Goal: Task Accomplishment & Management: Use online tool/utility

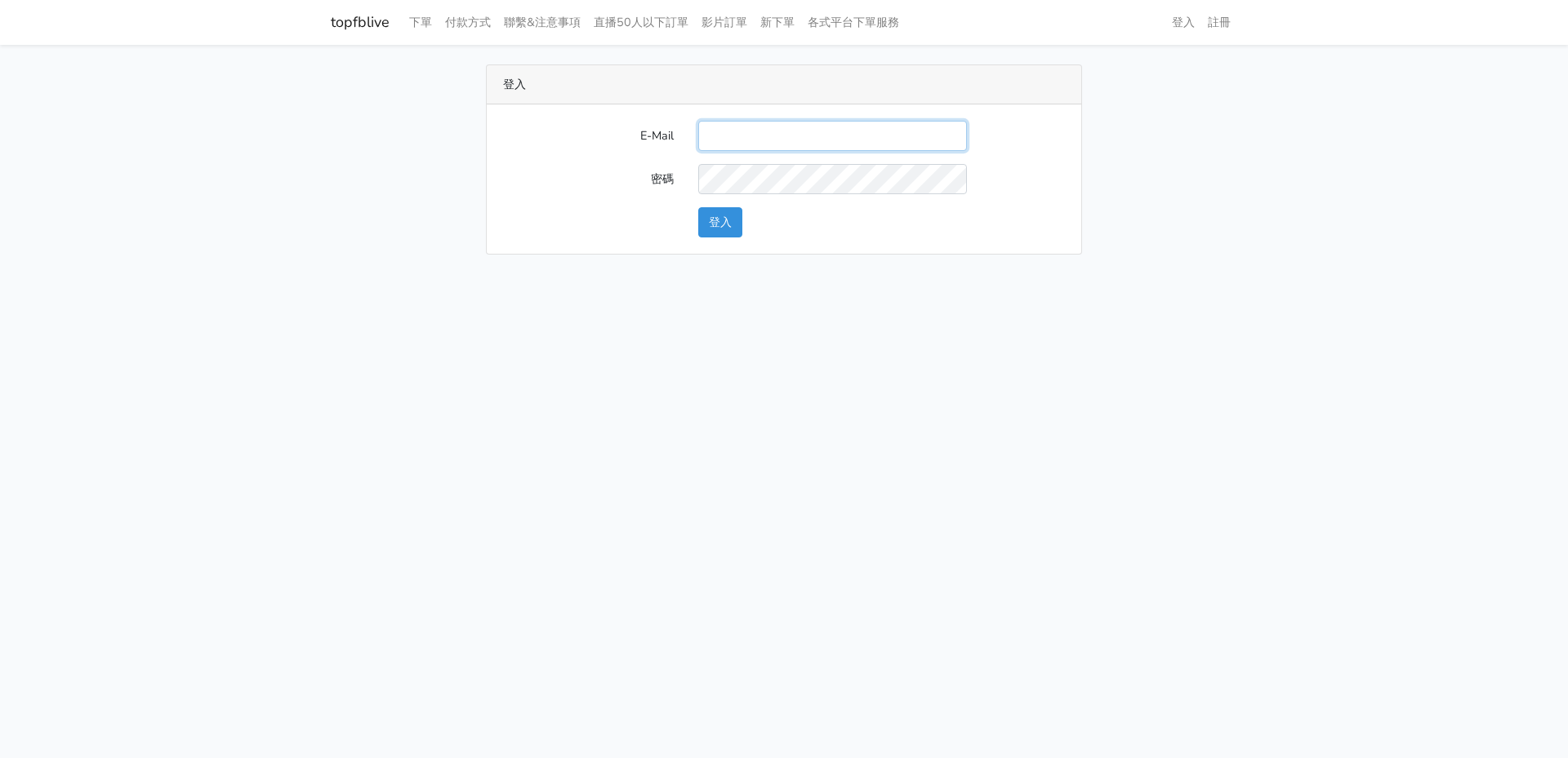
drag, startPoint x: 797, startPoint y: 136, endPoint x: 787, endPoint y: 145, distance: 13.5
click at [797, 136] on input "E-Mail" at bounding box center [832, 136] width 269 height 30
paste input "will@popola.co"
type input "will@popola.co"
click at [741, 229] on button "登入" at bounding box center [720, 223] width 44 height 30
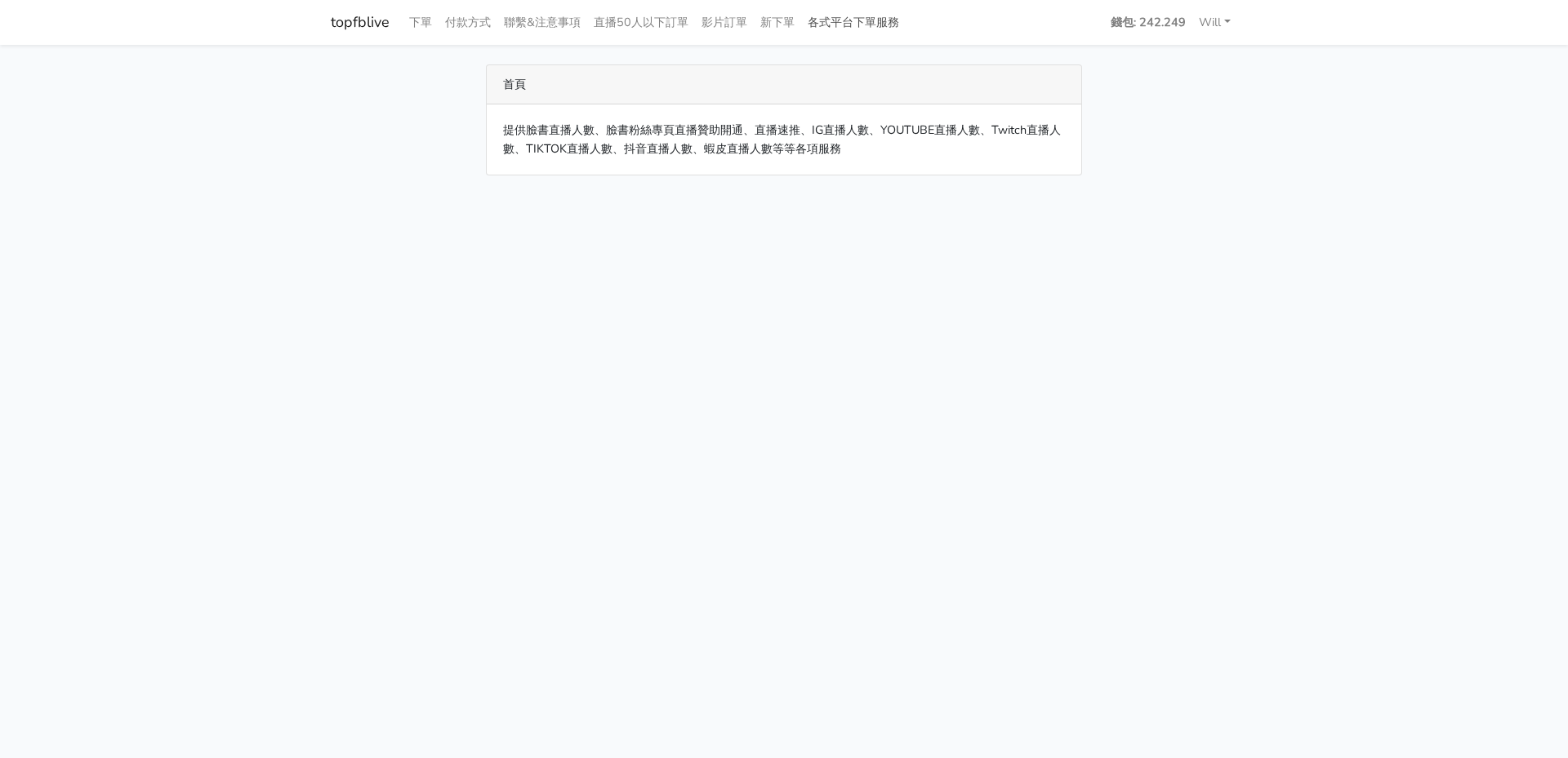
click at [876, 36] on link "各式平台下單服務" at bounding box center [853, 23] width 104 height 32
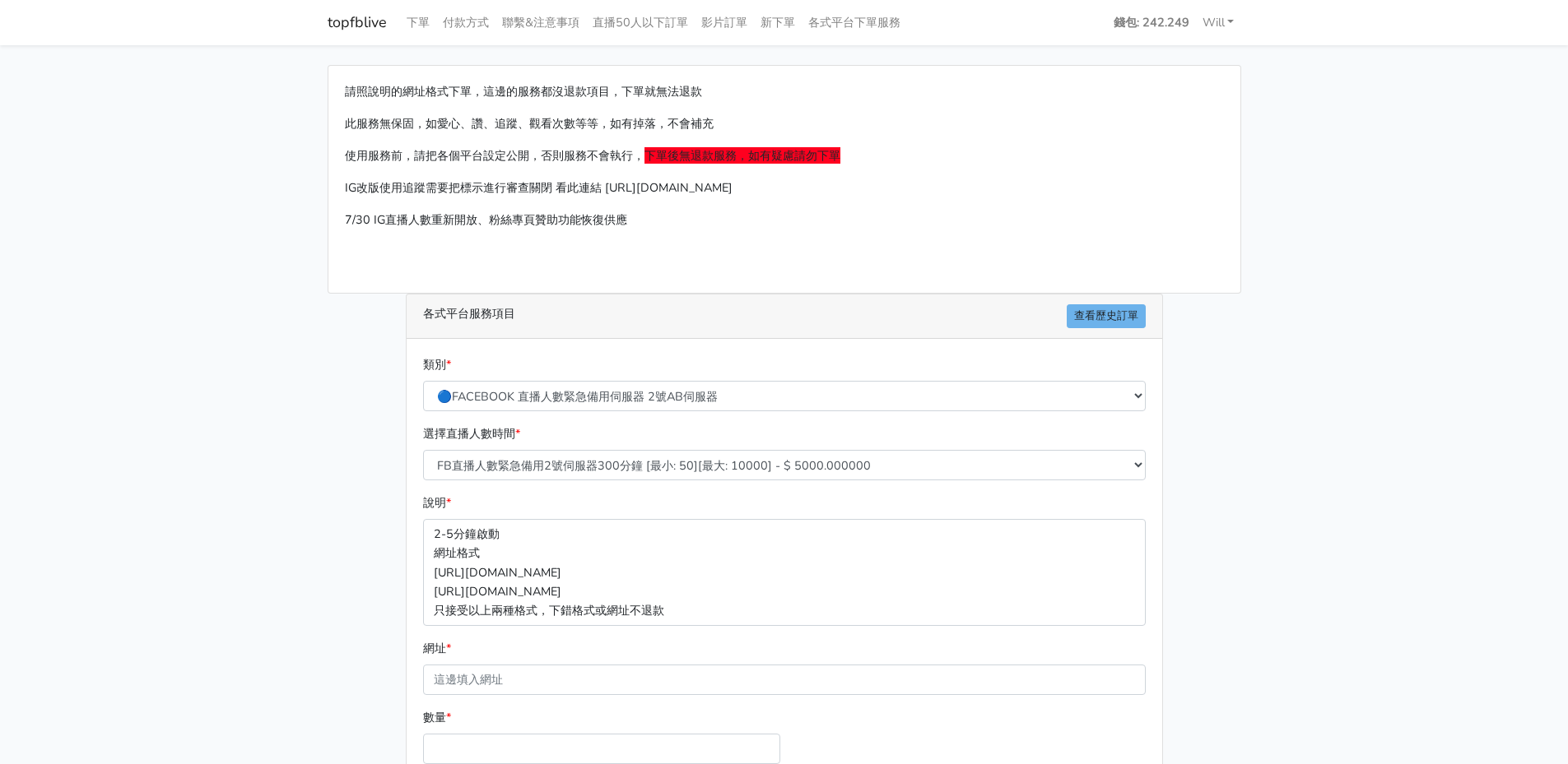
click at [1102, 330] on div "各式平台服務項目 查看歷史訂單" at bounding box center [784, 316] width 756 height 45
click at [1101, 322] on link "查看歷史訂單" at bounding box center [1106, 315] width 79 height 24
